Goal: Task Accomplishment & Management: Manage account settings

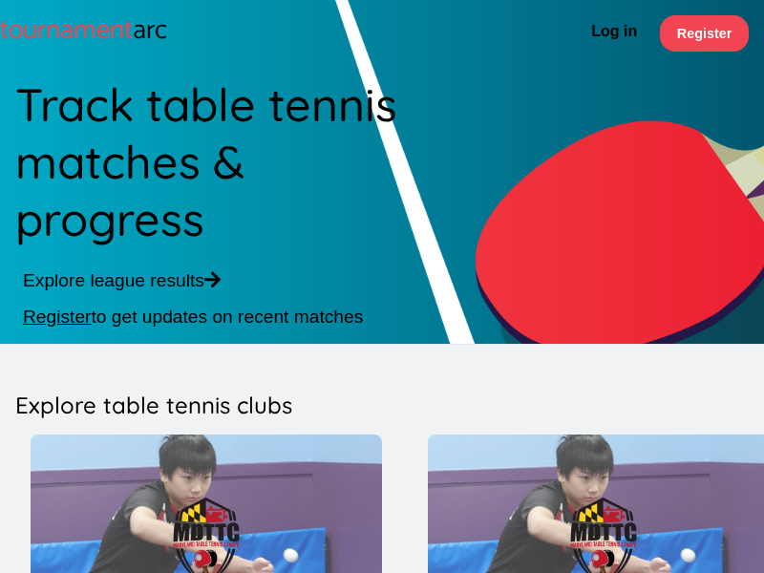
click at [614, 33] on link "Log in" at bounding box center [614, 33] width 61 height 36
